Goal: Information Seeking & Learning: Learn about a topic

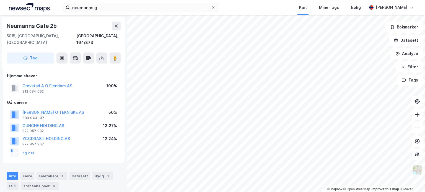
click at [206, 0] on html "[PERSON_NAME] g Kart Mine Tags Bolig [PERSON_NAME] © Mapbox © OpenStreetMap Imp…" at bounding box center [212, 96] width 425 height 192
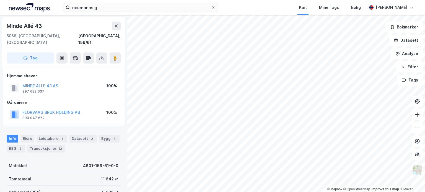
click at [117, 24] on icon at bounding box center [116, 26] width 4 height 4
